Goal: Task Accomplishment & Management: Use online tool/utility

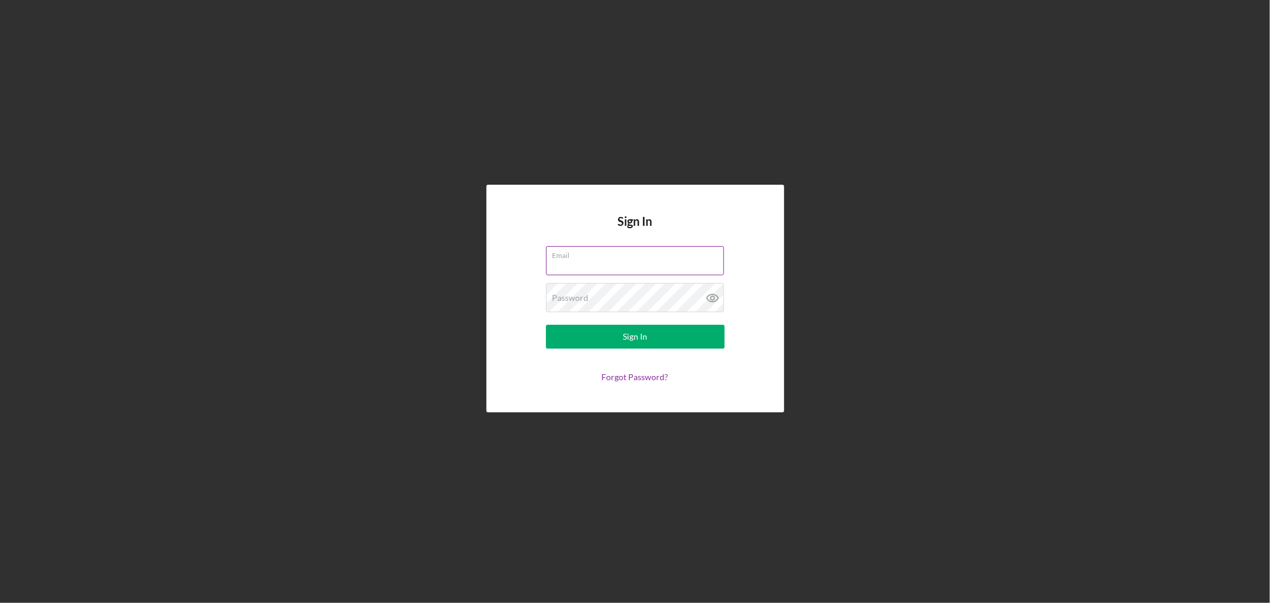
type input "[EMAIL_ADDRESS][DOMAIN_NAME]"
click at [625, 332] on div "Sign In" at bounding box center [635, 337] width 24 height 24
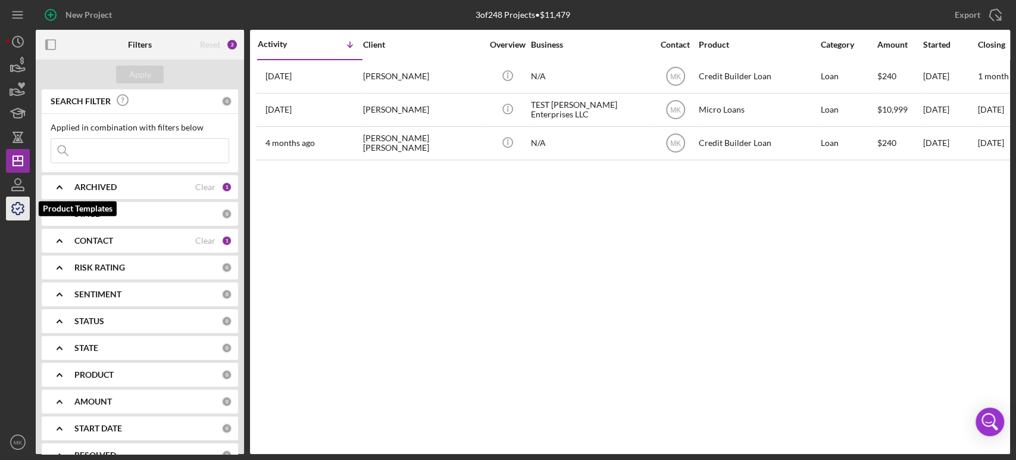
click at [20, 209] on icon "button" at bounding box center [18, 209] width 30 height 30
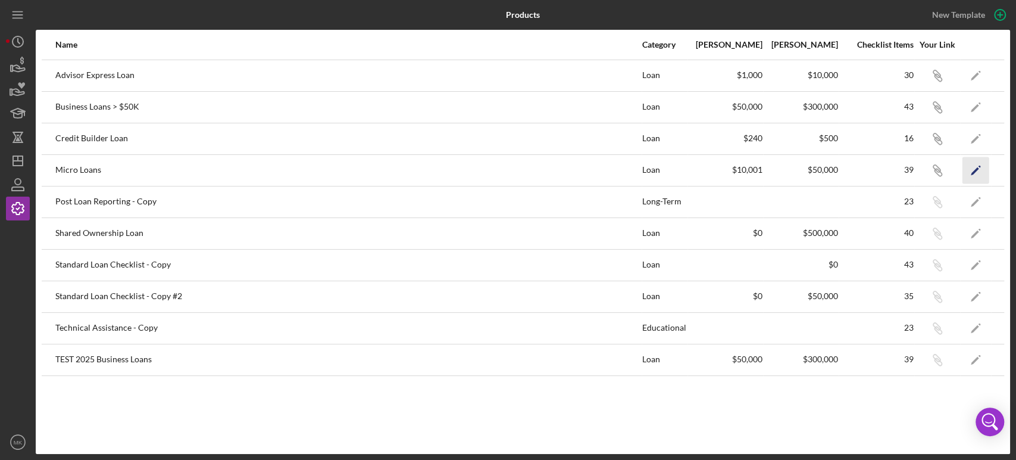
click at [977, 168] on polygon "button" at bounding box center [975, 171] width 8 height 8
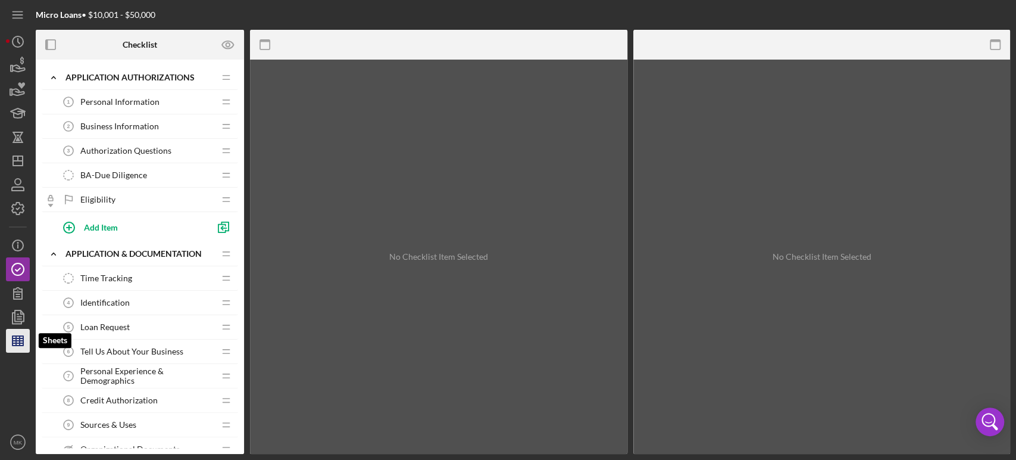
click at [18, 342] on icon "button" at bounding box center [18, 341] width 30 height 30
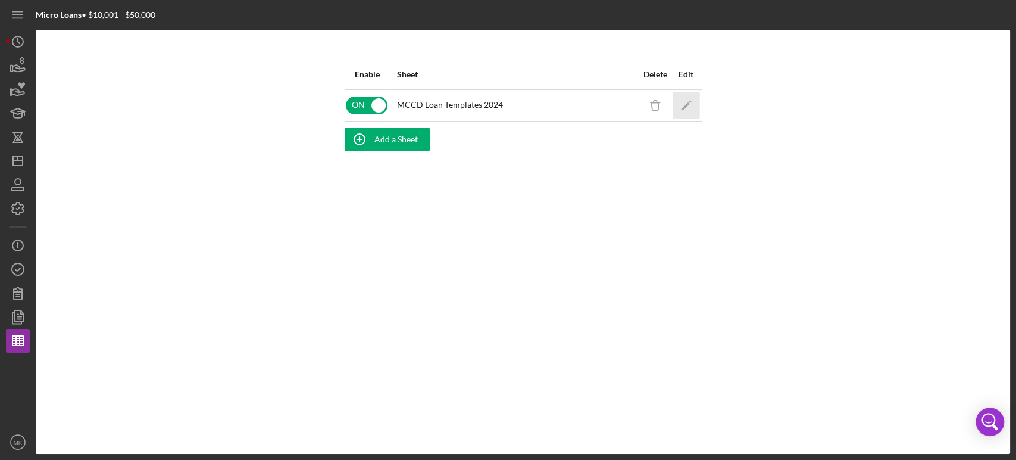
click at [688, 103] on polygon "button" at bounding box center [685, 106] width 8 height 8
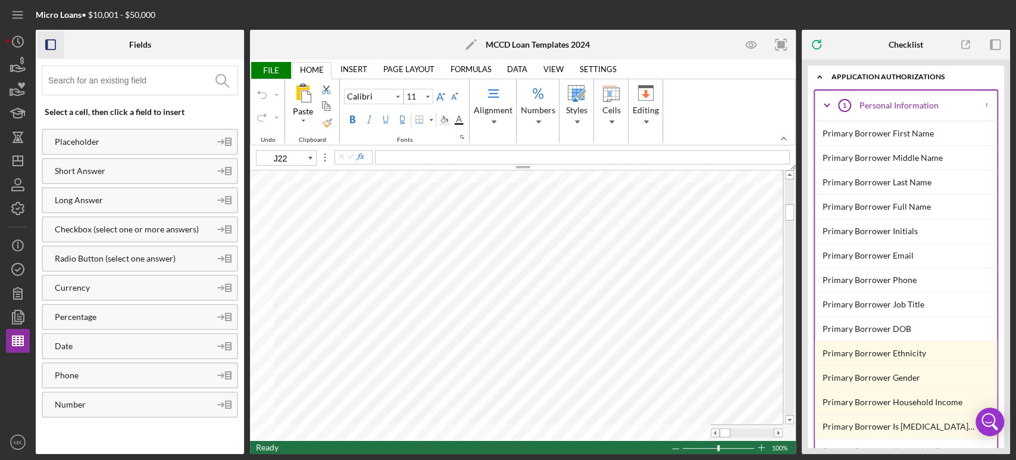
click at [49, 41] on icon "button" at bounding box center [51, 45] width 27 height 27
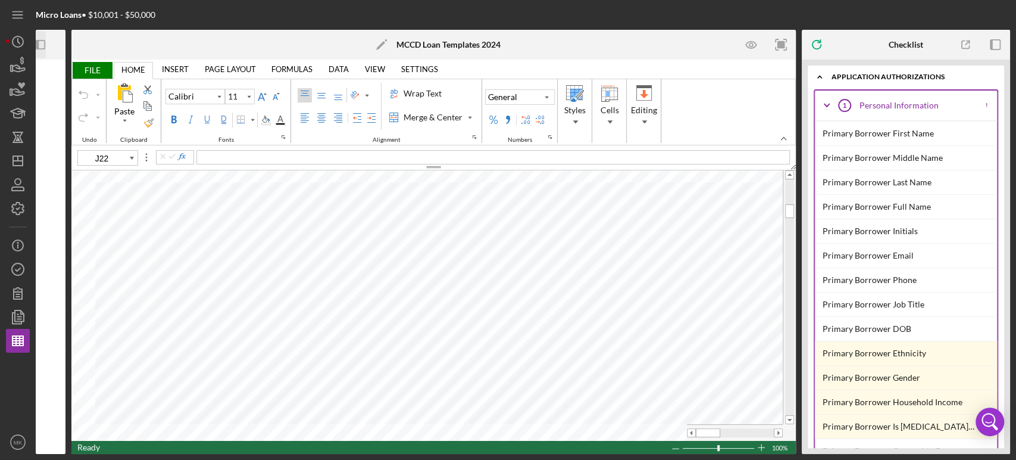
type input "B38"
click at [433, 89] on div "Wrap Text" at bounding box center [422, 94] width 43 height 12
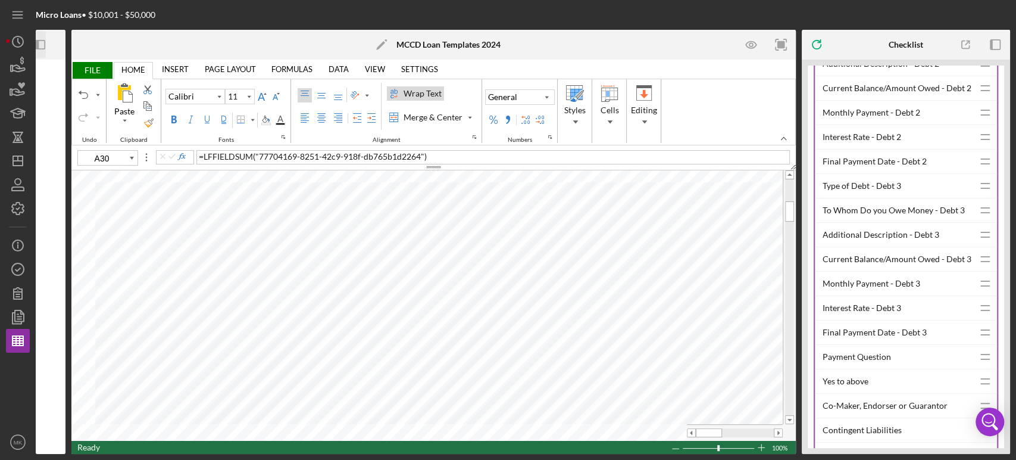
scroll to position [5028, 0]
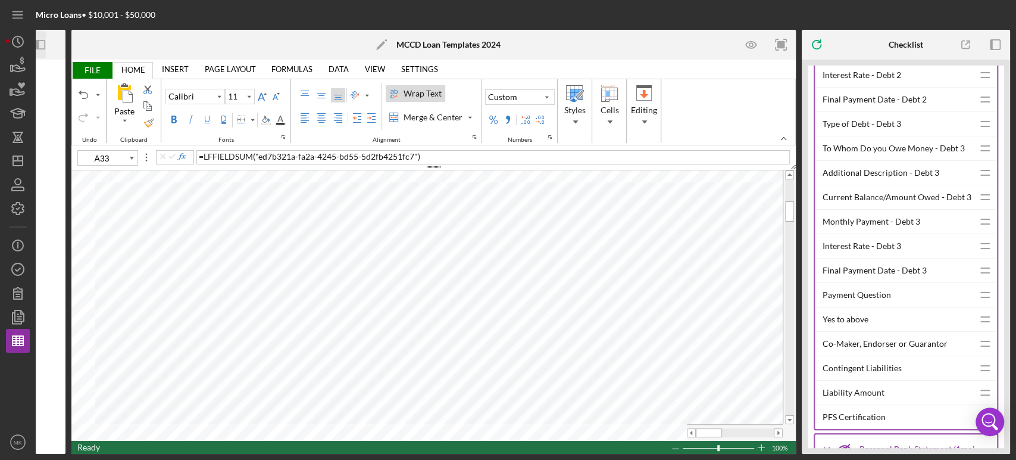
click at [424, 90] on div "Wrap Text" at bounding box center [422, 94] width 43 height 12
click at [429, 92] on div "Wrap Text" at bounding box center [422, 94] width 43 height 12
click at [428, 91] on div "Wrap Text" at bounding box center [422, 94] width 43 height 12
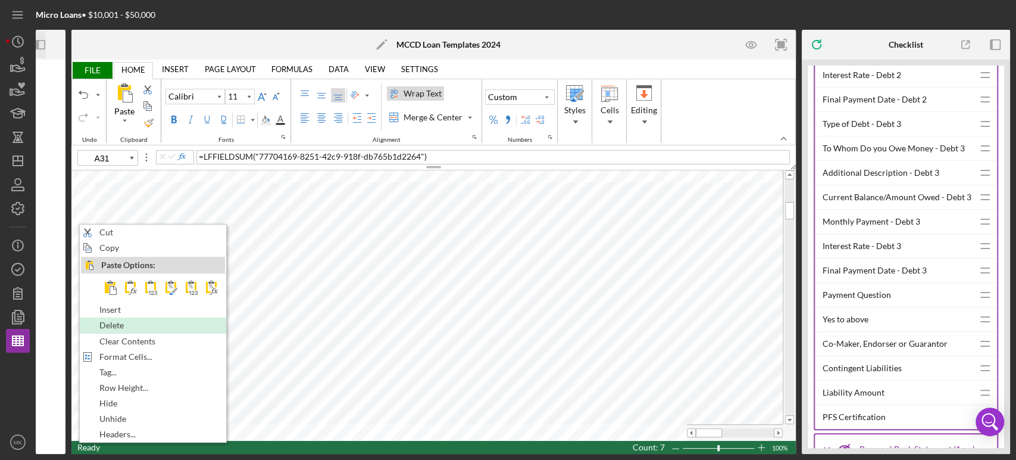
click at [139, 323] on div "Delete" at bounding box center [153, 325] width 144 height 13
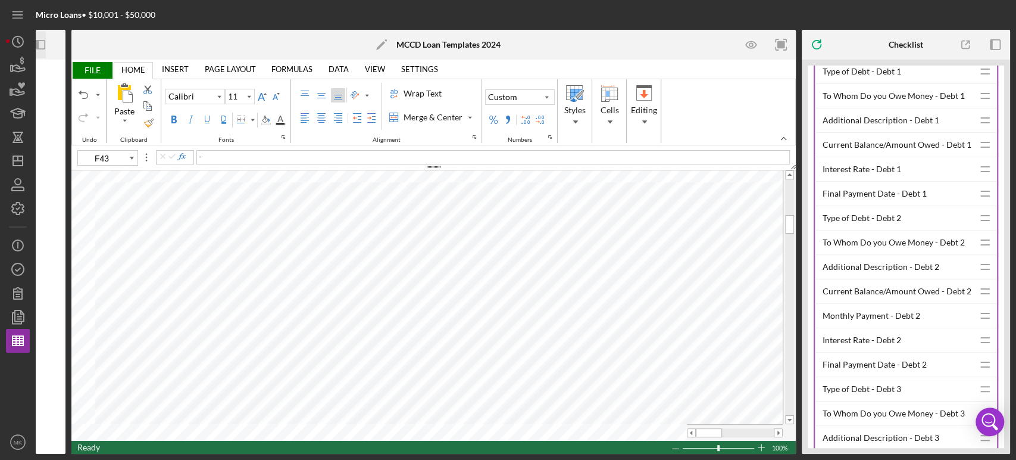
scroll to position [4764, 0]
click at [858, 303] on div "Monthly Payment - Debt 2" at bounding box center [898, 315] width 151 height 24
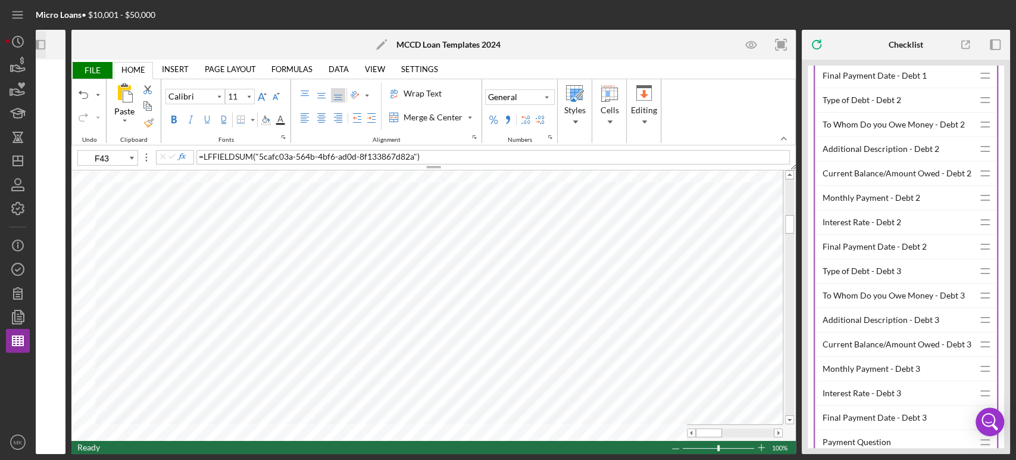
scroll to position [4896, 0]
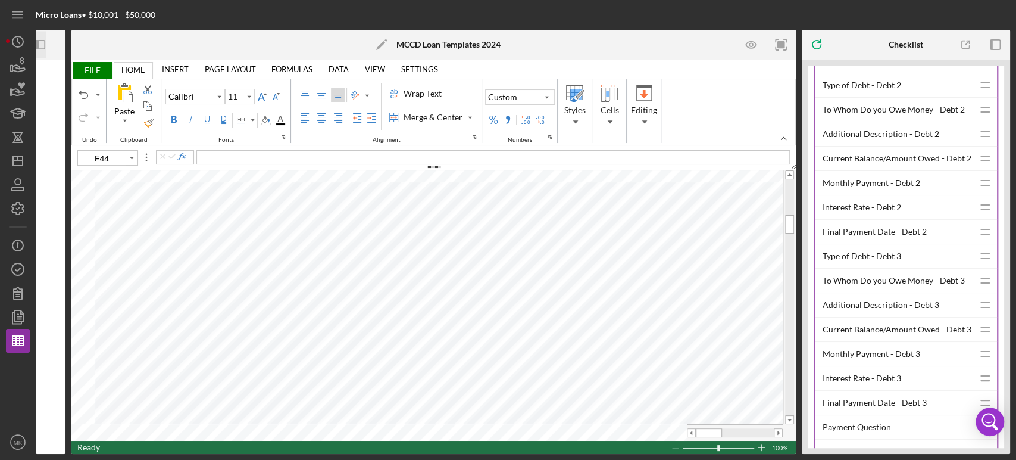
click at [893, 342] on div "Monthly Payment - Debt 3" at bounding box center [898, 354] width 151 height 24
type input "F42"
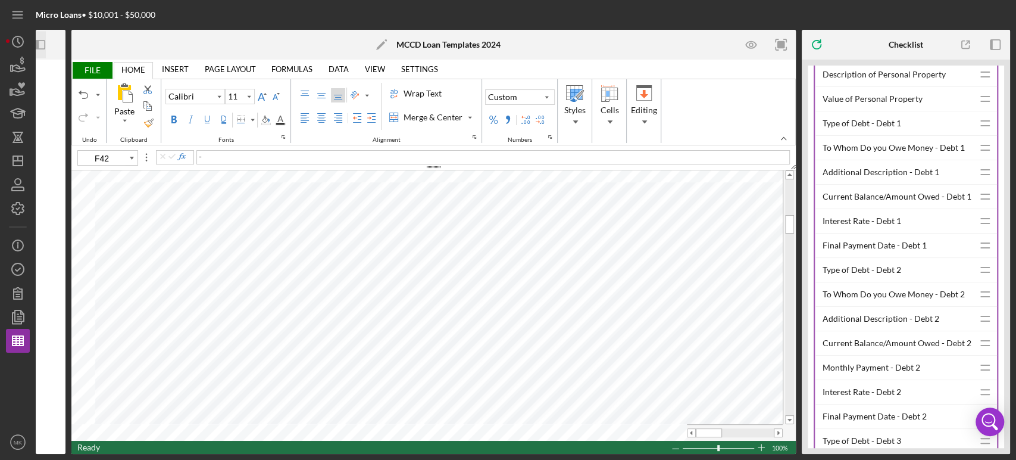
scroll to position [4697, 0]
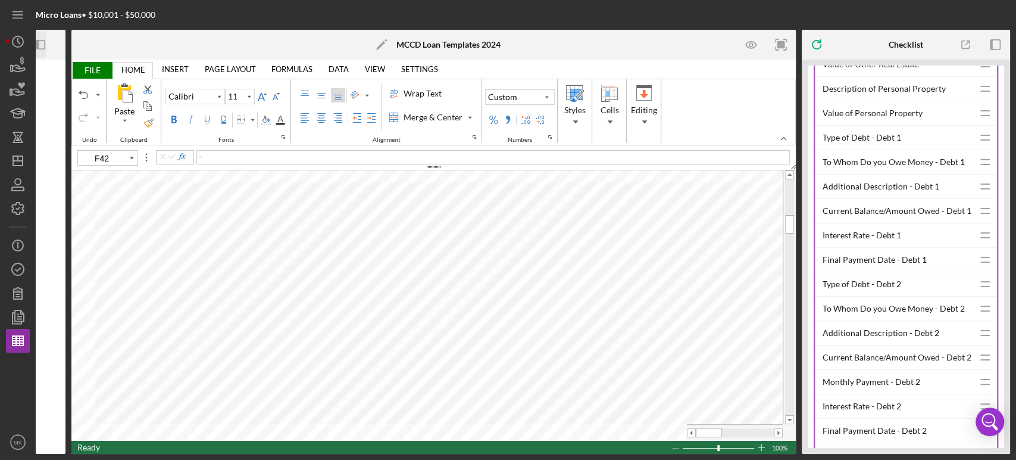
click at [42, 45] on icon "Icon/Panel Side Expand" at bounding box center [40, 45] width 27 height 27
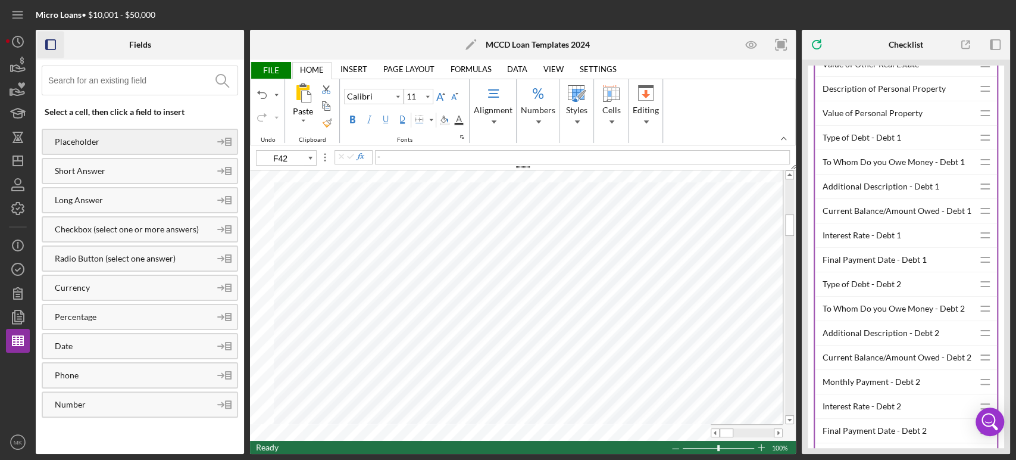
click at [98, 141] on div "Placeholder" at bounding box center [126, 142] width 167 height 10
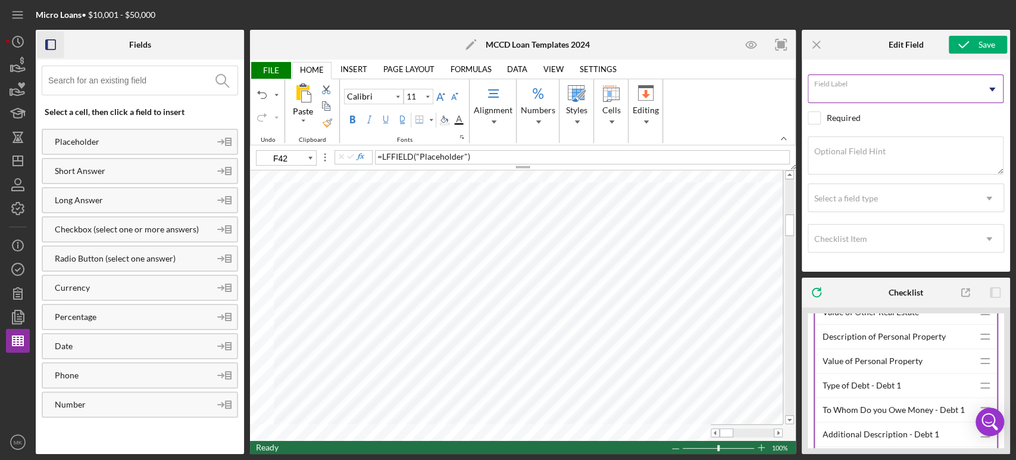
click at [918, 92] on input "Field Label" at bounding box center [906, 88] width 196 height 29
type input "Monthly Payment -Debt 2"
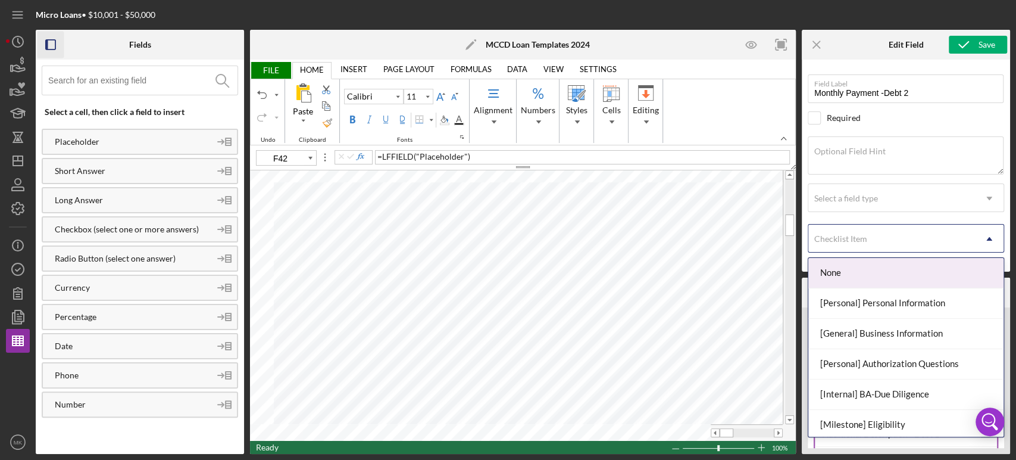
click at [991, 238] on use at bounding box center [990, 239] width 6 height 4
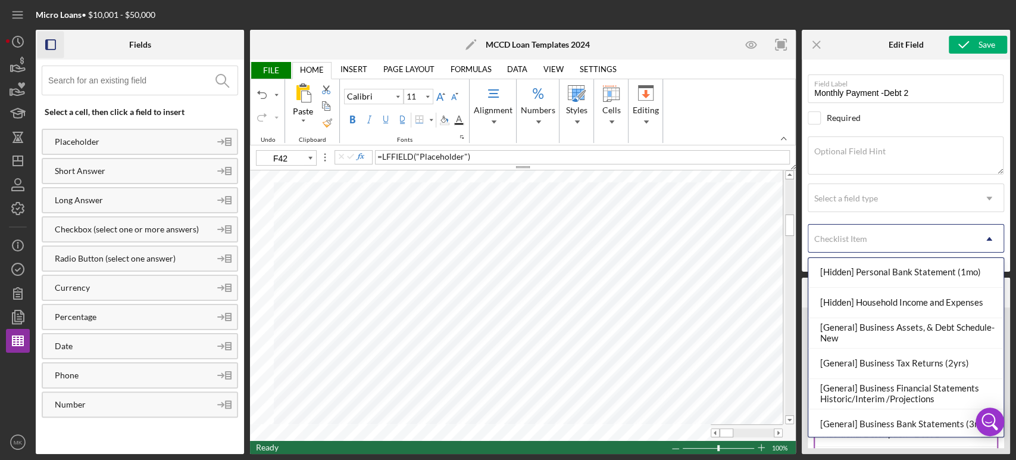
scroll to position [463, 0]
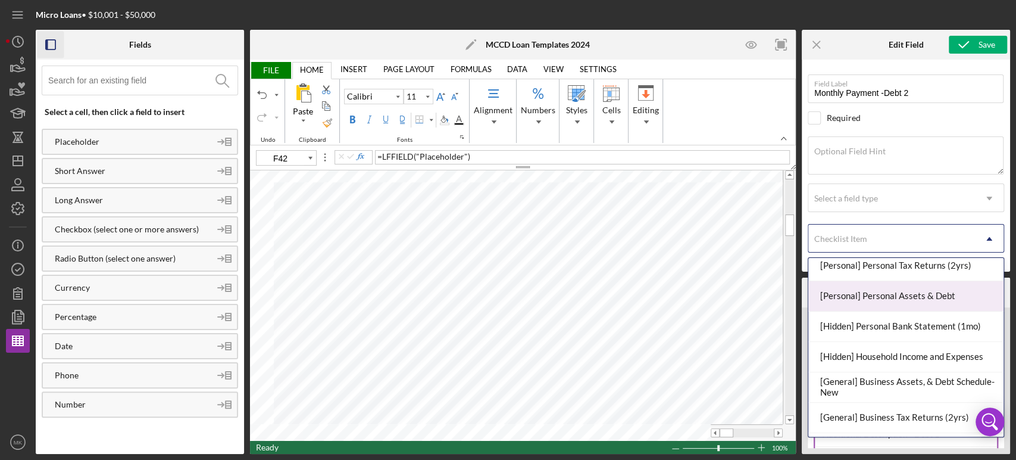
click at [936, 290] on div "[Personal] Personal Assets & Debt" at bounding box center [906, 296] width 195 height 30
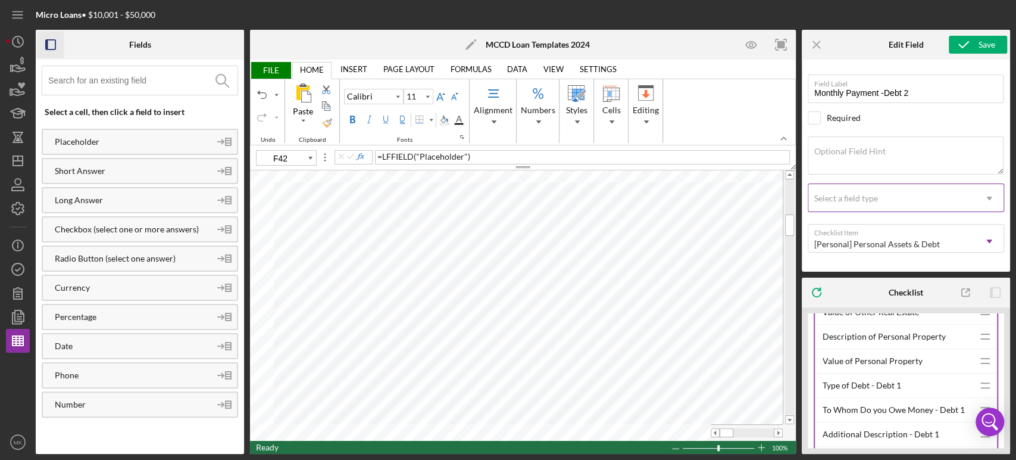
click at [992, 195] on icon "Icon/Dropdown Arrow" at bounding box center [989, 198] width 29 height 29
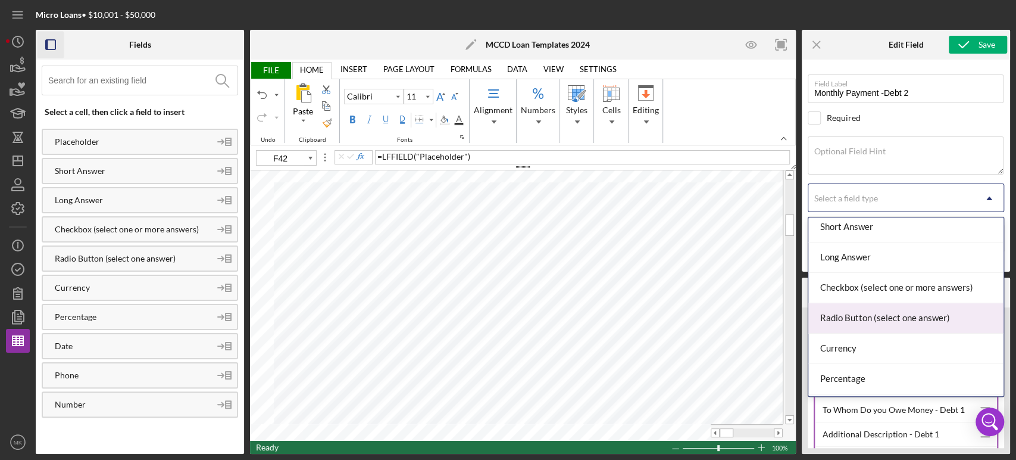
scroll to position [66, 0]
click at [889, 317] on div "Currency" at bounding box center [906, 318] width 195 height 30
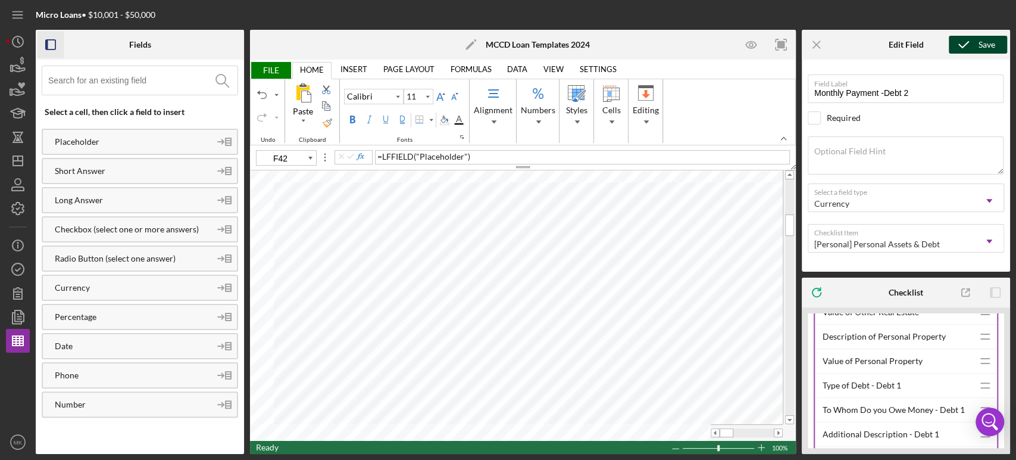
click at [972, 42] on icon "submit" at bounding box center [964, 45] width 30 height 30
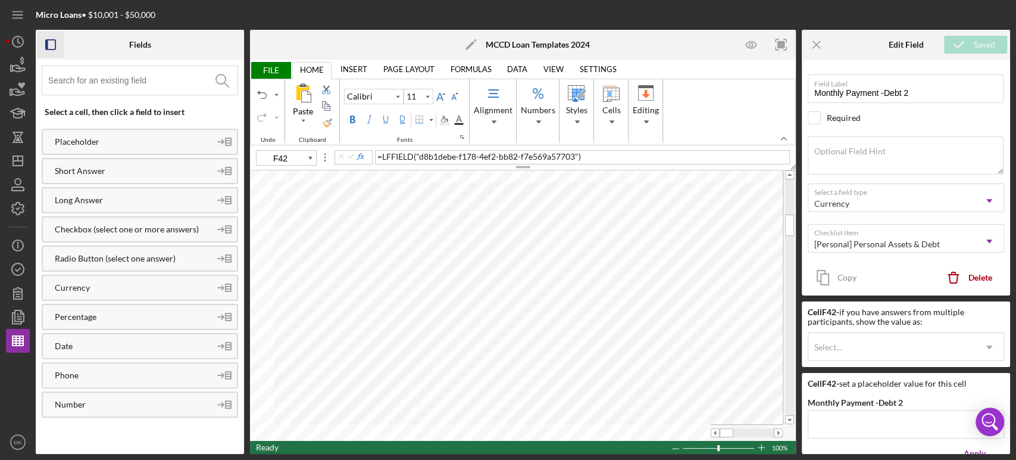
click at [270, 68] on span "FILE" at bounding box center [270, 70] width 41 height 17
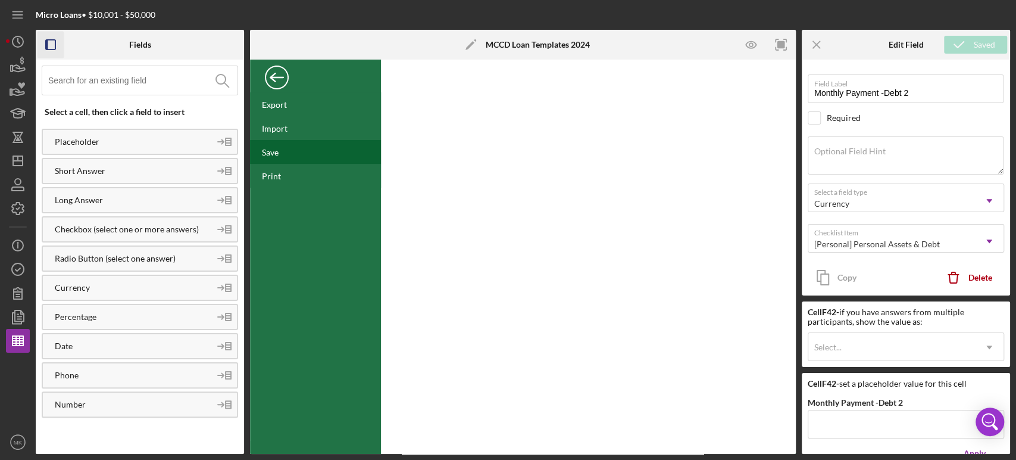
click at [271, 154] on div "Save" at bounding box center [270, 152] width 17 height 10
click at [18, 208] on polyline "button" at bounding box center [18, 209] width 3 height 2
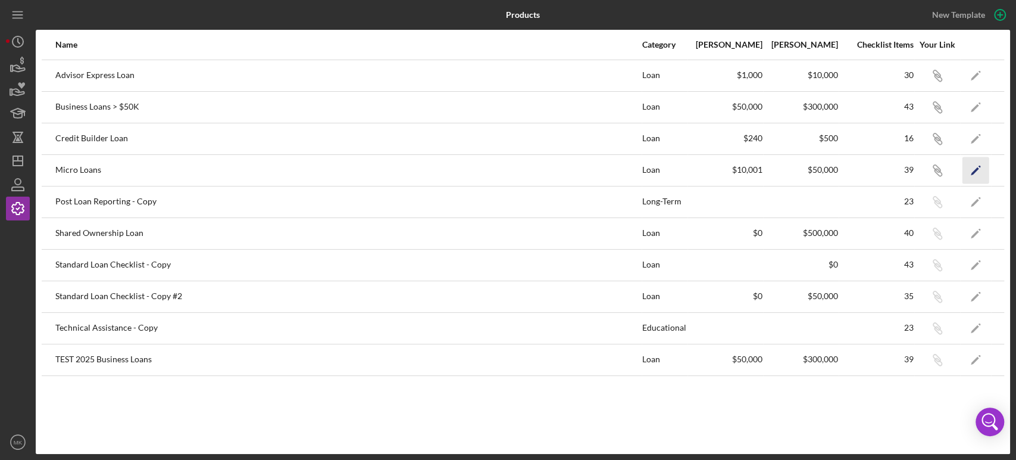
click at [977, 169] on polygon "button" at bounding box center [975, 171] width 8 height 8
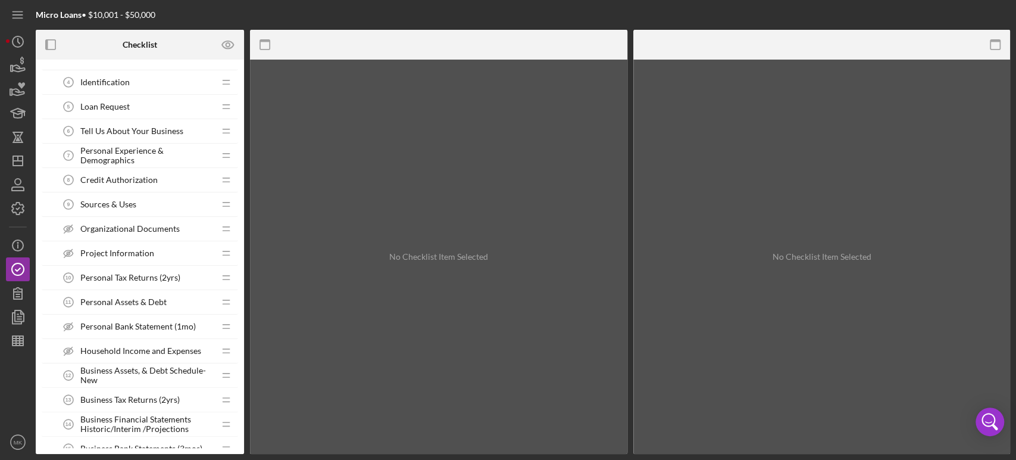
scroll to position [264, 0]
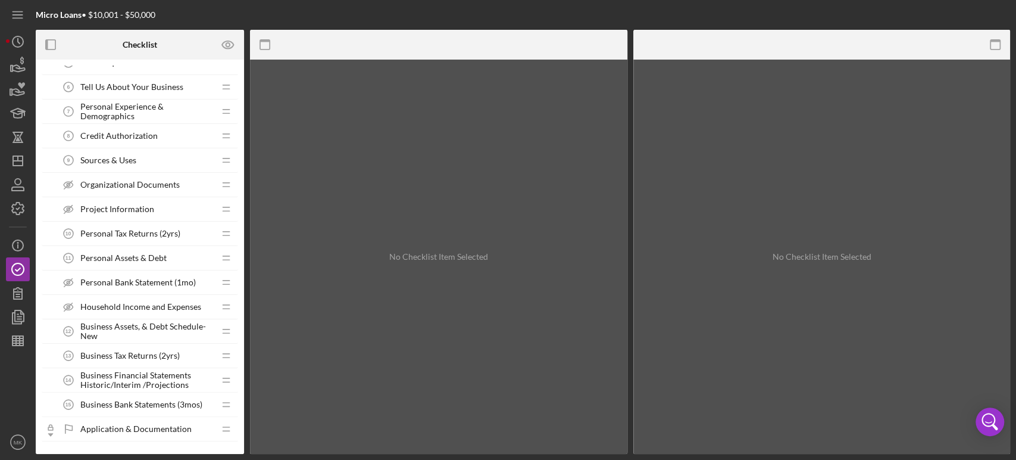
click at [138, 254] on span "Personal Assets & Debt" at bounding box center [123, 258] width 86 height 10
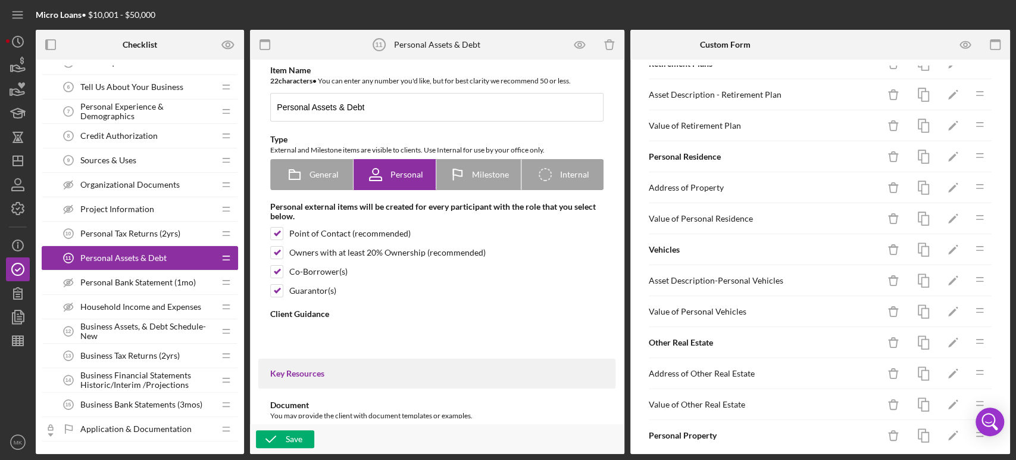
type textarea "<div>This form collects information regarding the assets owned and debt owed by…"
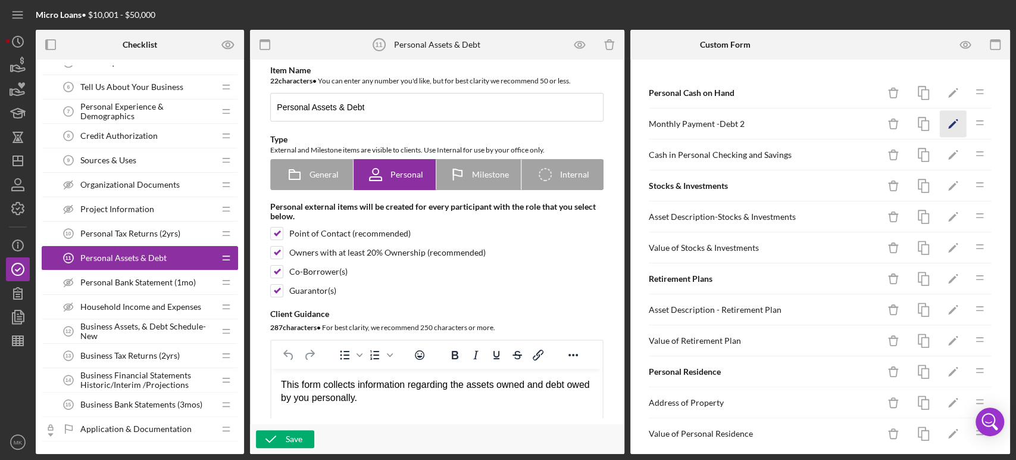
click at [949, 124] on polygon "button" at bounding box center [953, 125] width 8 height 8
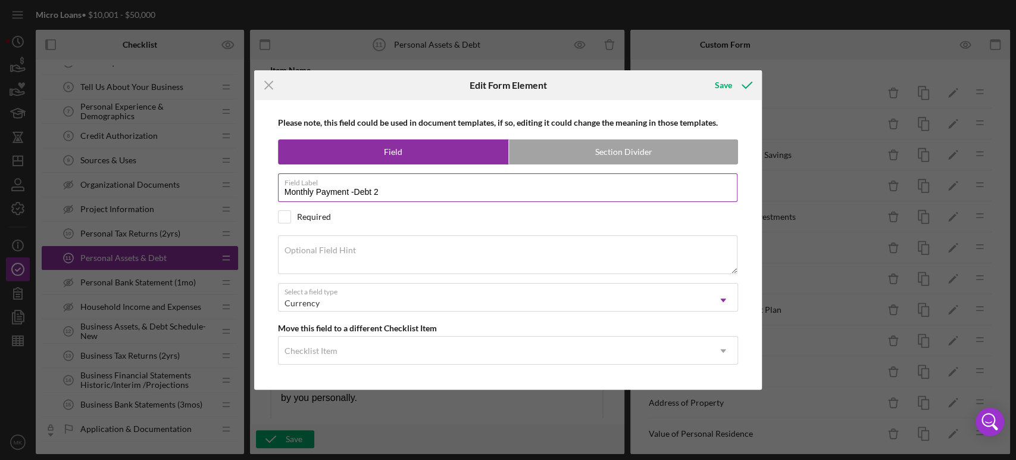
click at [391, 190] on input "Monthly Payment -Debt 2" at bounding box center [508, 187] width 460 height 29
type input "Monthly Payment -Debt 1"
click at [728, 83] on div "Save" at bounding box center [723, 85] width 17 height 24
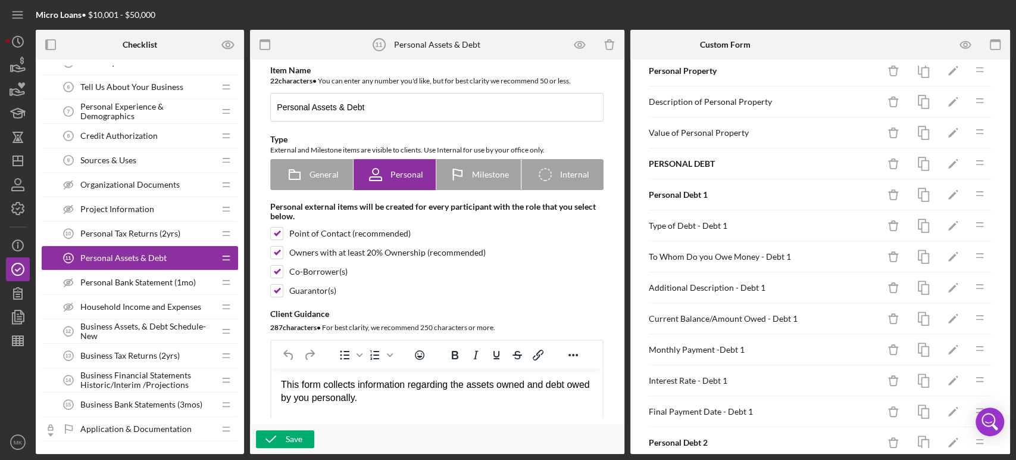
scroll to position [619, 0]
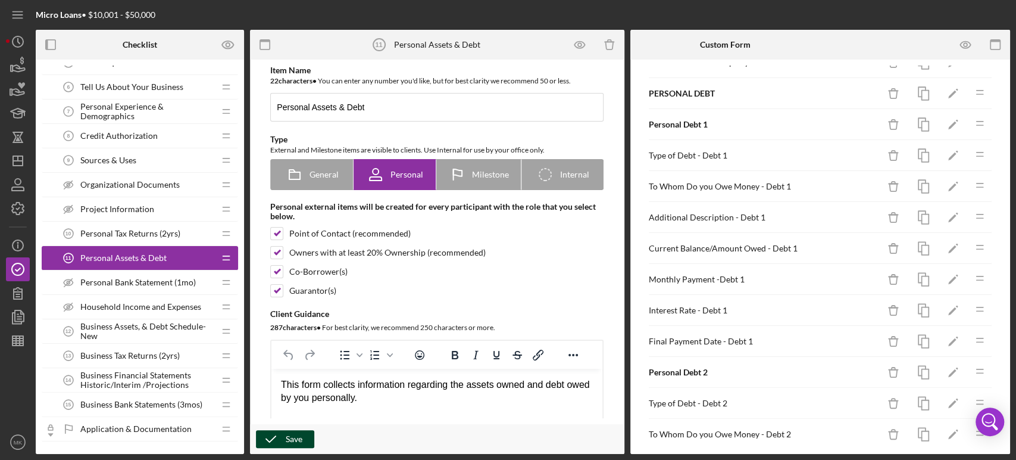
click at [289, 438] on div "Save" at bounding box center [294, 439] width 17 height 18
click at [17, 341] on icon "button" at bounding box center [18, 341] width 30 height 30
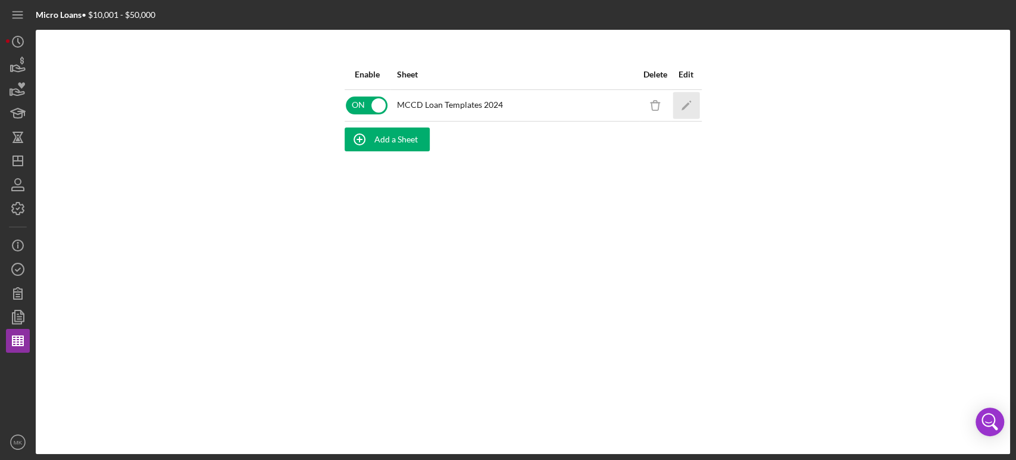
click at [686, 104] on polygon "button" at bounding box center [685, 106] width 8 height 8
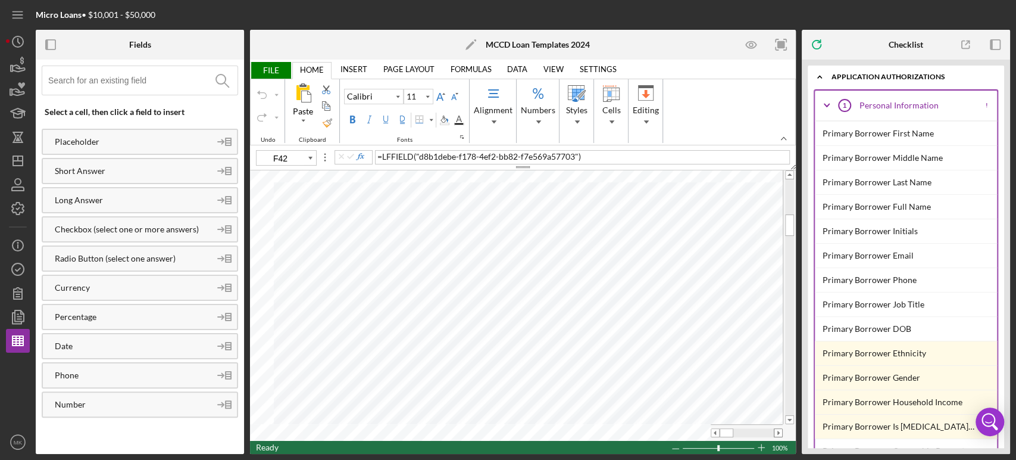
click at [778, 430] on span at bounding box center [779, 433] width 8 height 8
click at [50, 43] on icon "button" at bounding box center [51, 45] width 27 height 27
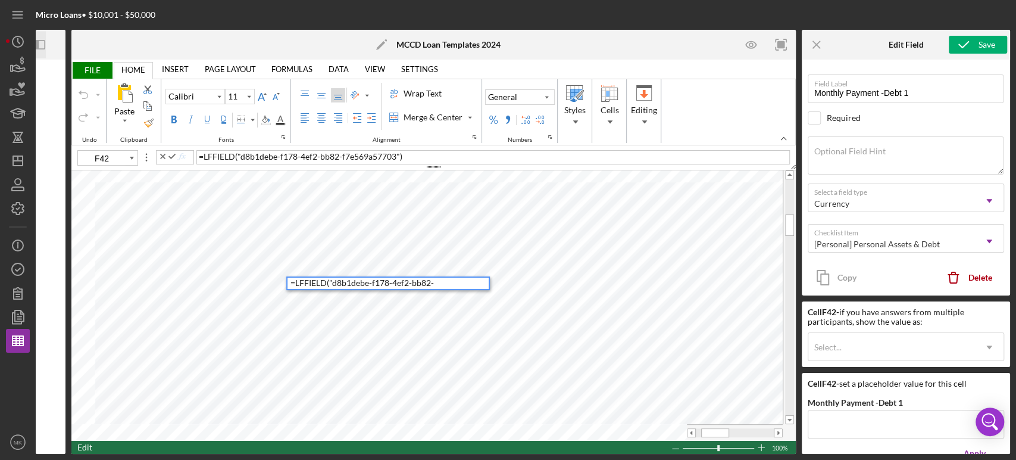
type input "J43"
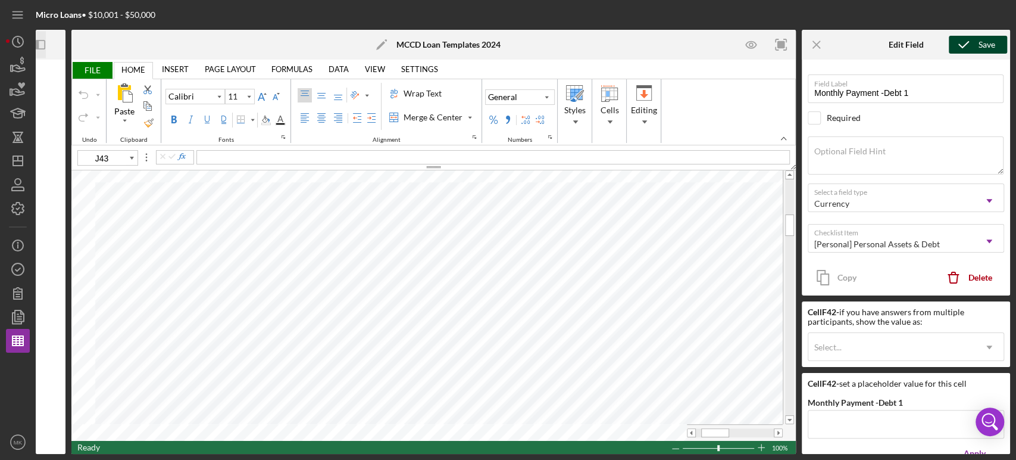
click at [985, 45] on div "Save" at bounding box center [987, 45] width 17 height 18
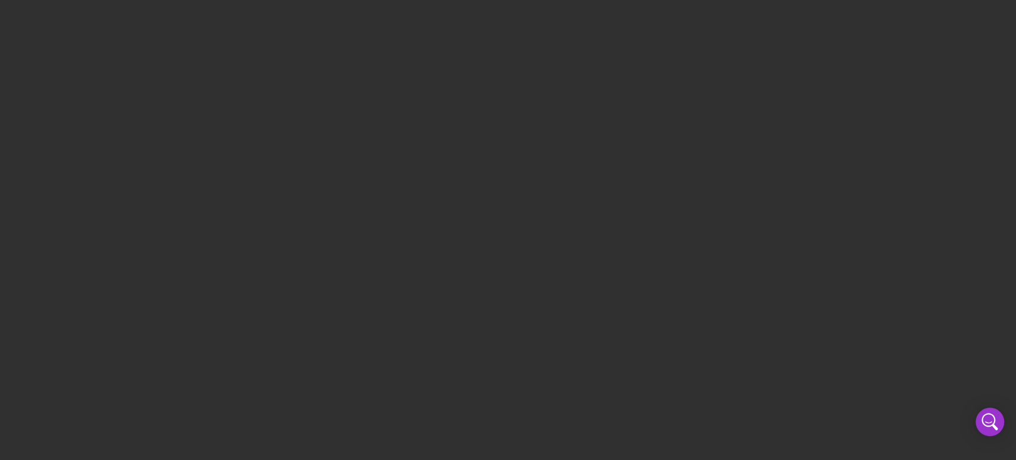
click at [282, 107] on div at bounding box center [508, 230] width 1016 height 460
